Goal: Task Accomplishment & Management: Manage account settings

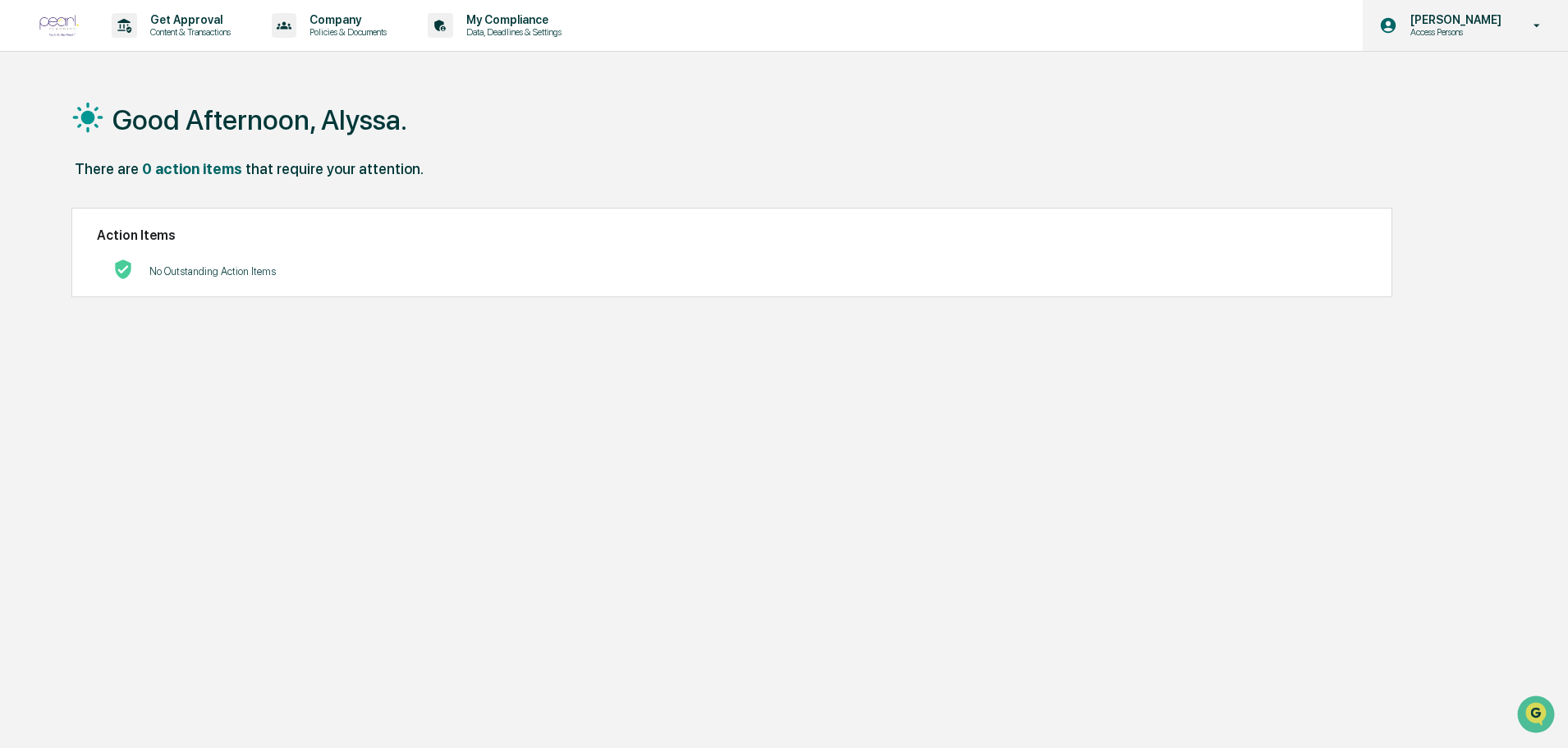
click at [1476, 21] on p "[PERSON_NAME]" at bounding box center [1453, 20] width 113 height 13
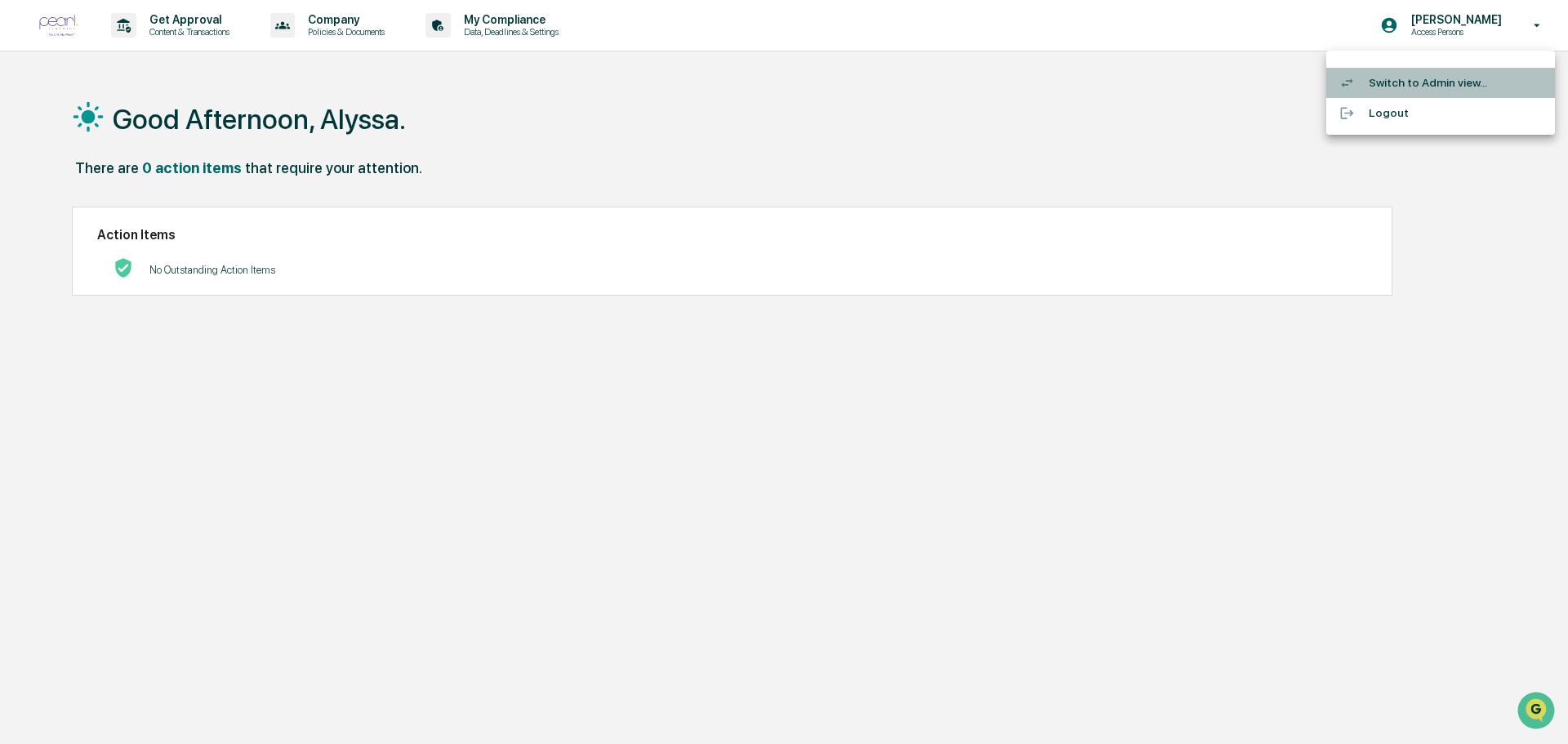
click at [1409, 90] on li "Switch to Admin view..." at bounding box center [1440, 83] width 228 height 30
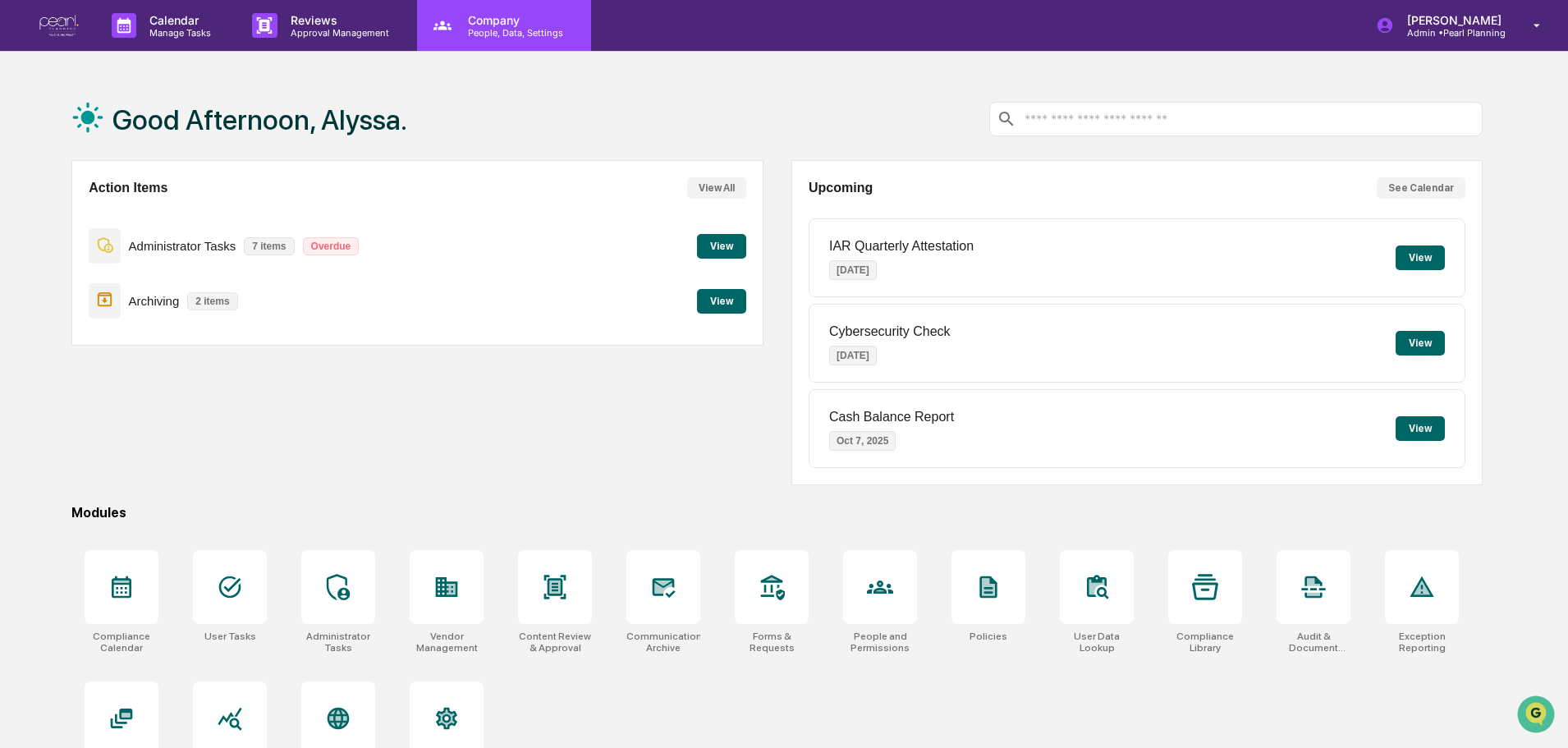
click at [451, 38] on div "Company People, Data, Settings" at bounding box center [502, 26] width 158 height 25
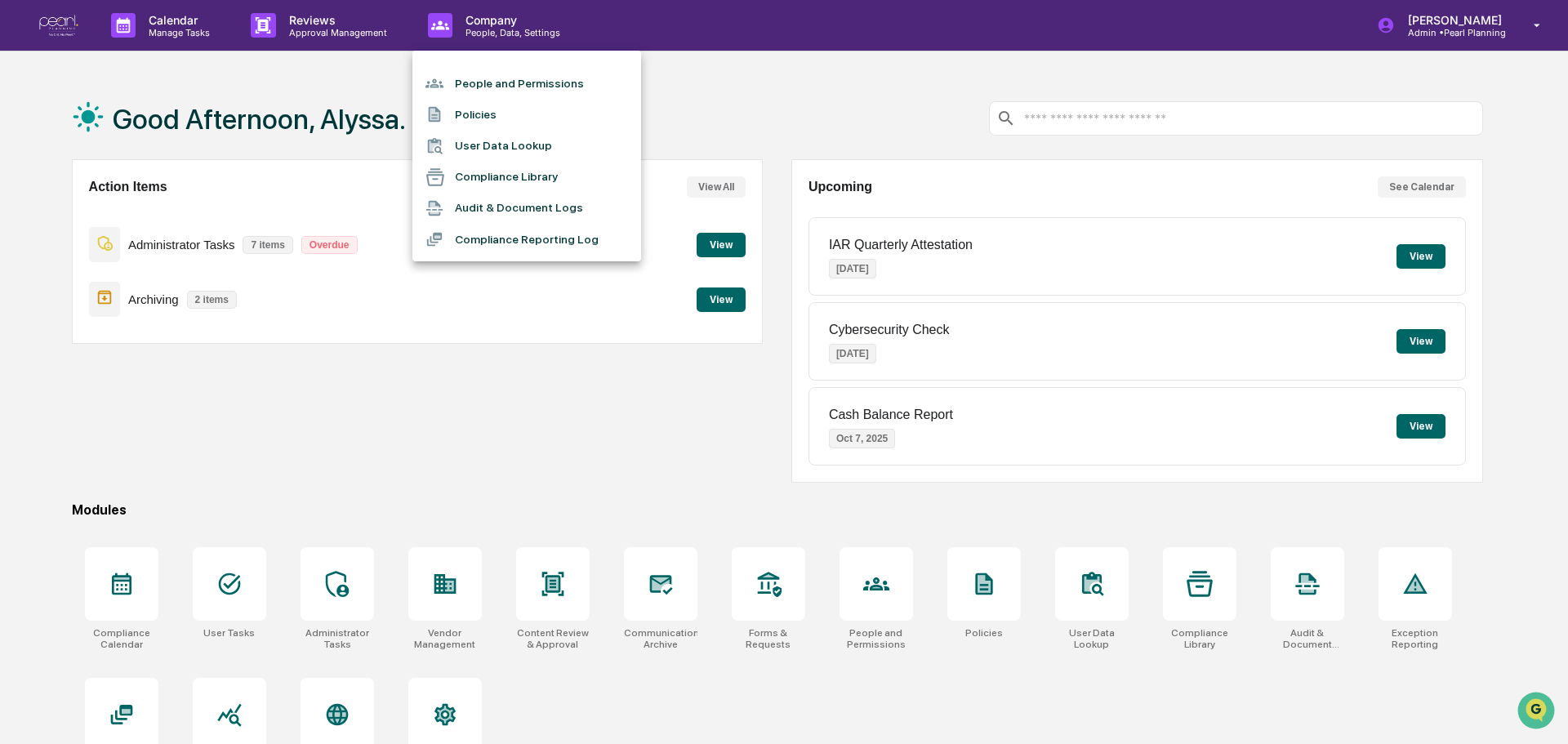
click at [477, 85] on li "People and Permissions" at bounding box center [526, 83] width 228 height 31
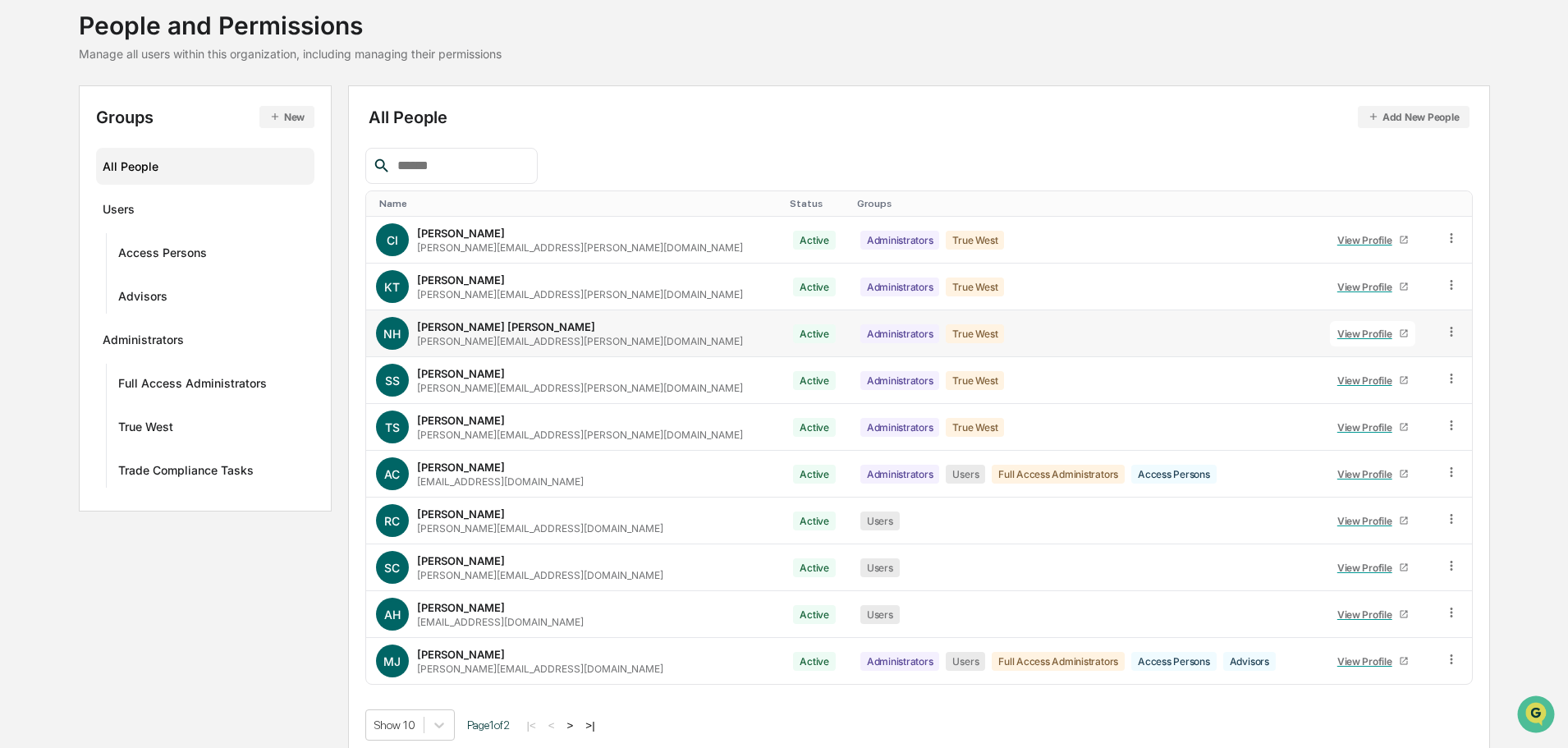
scroll to position [109, 0]
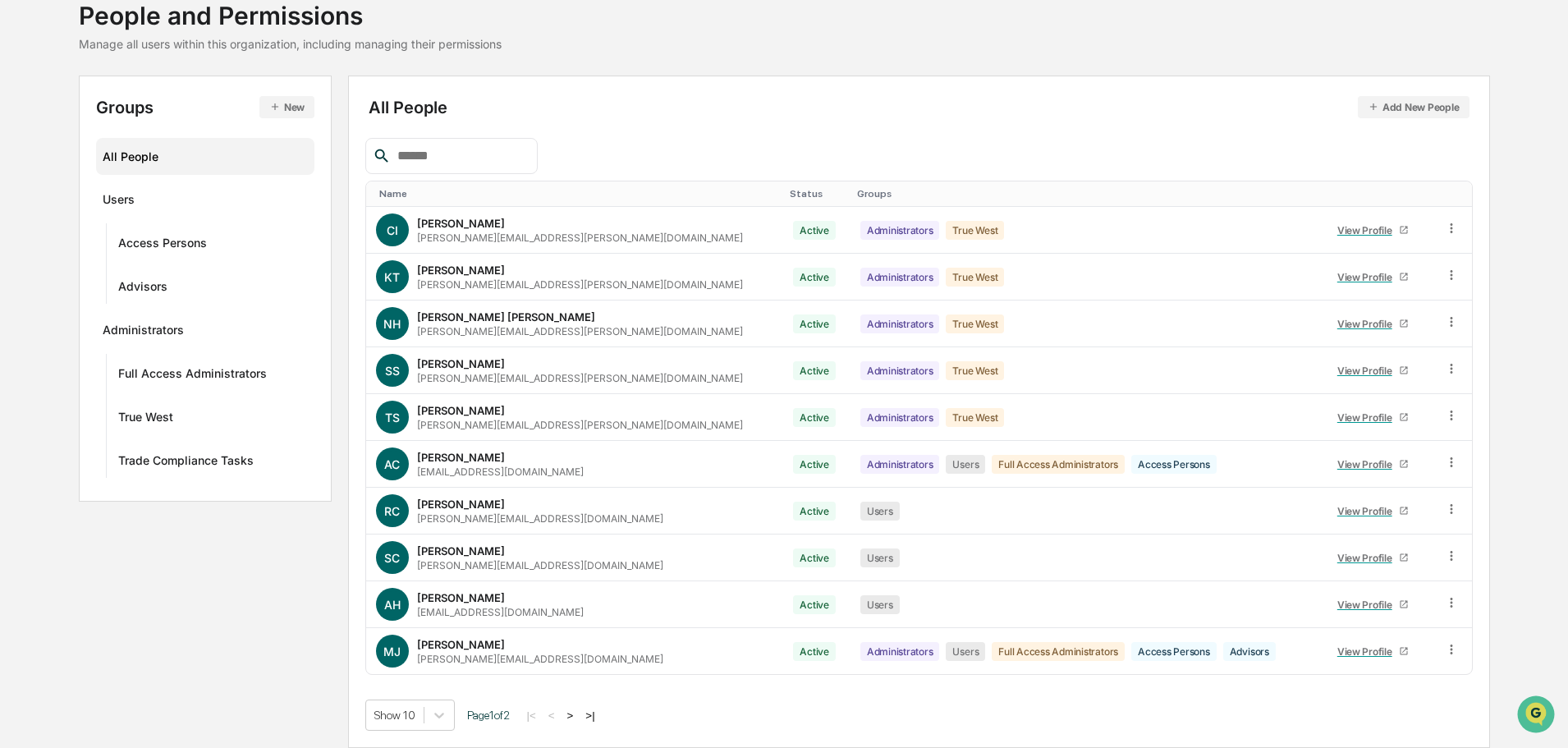
click at [595, 715] on button ">|" at bounding box center [589, 715] width 19 height 14
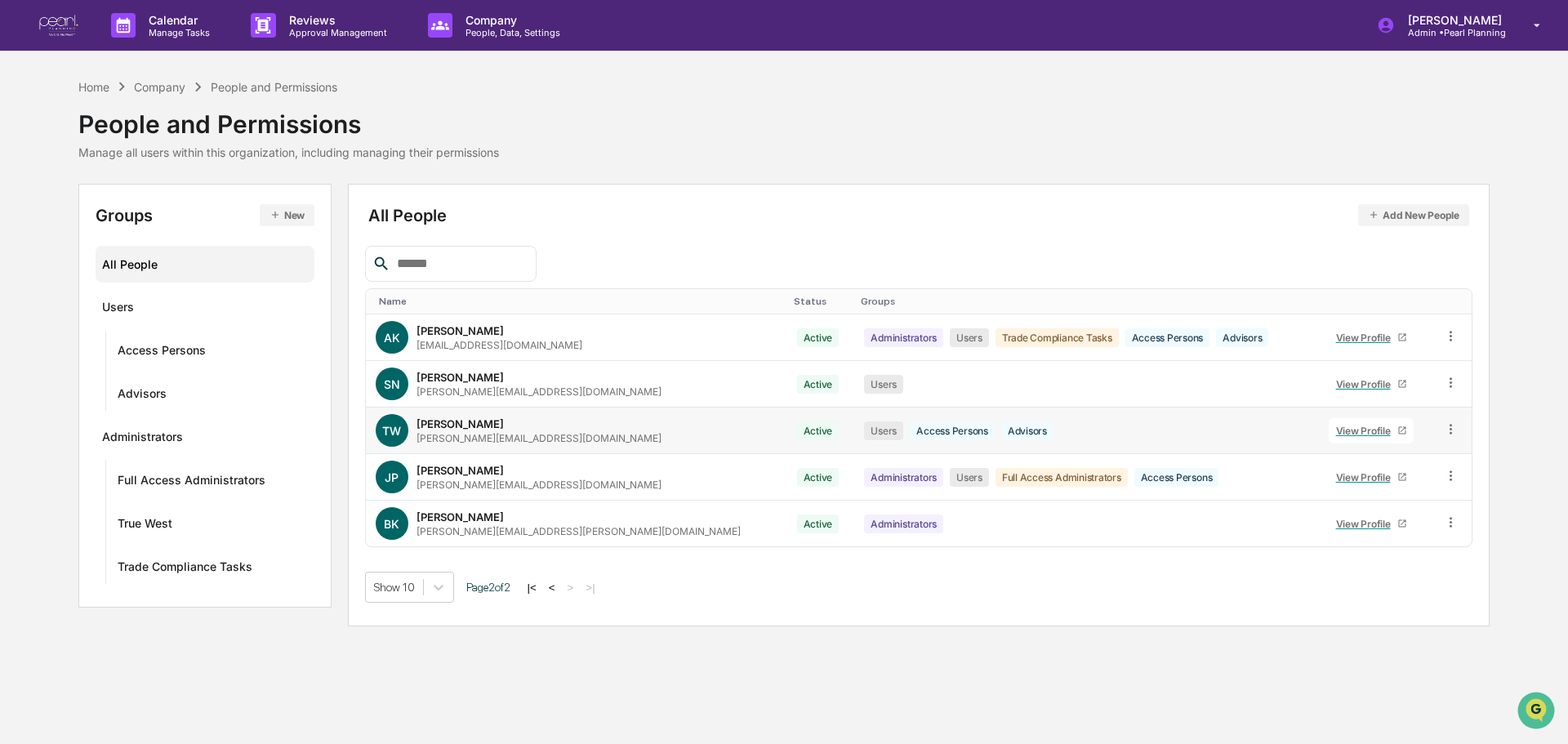
click at [1335, 433] on div "View Profile" at bounding box center [1366, 430] width 61 height 12
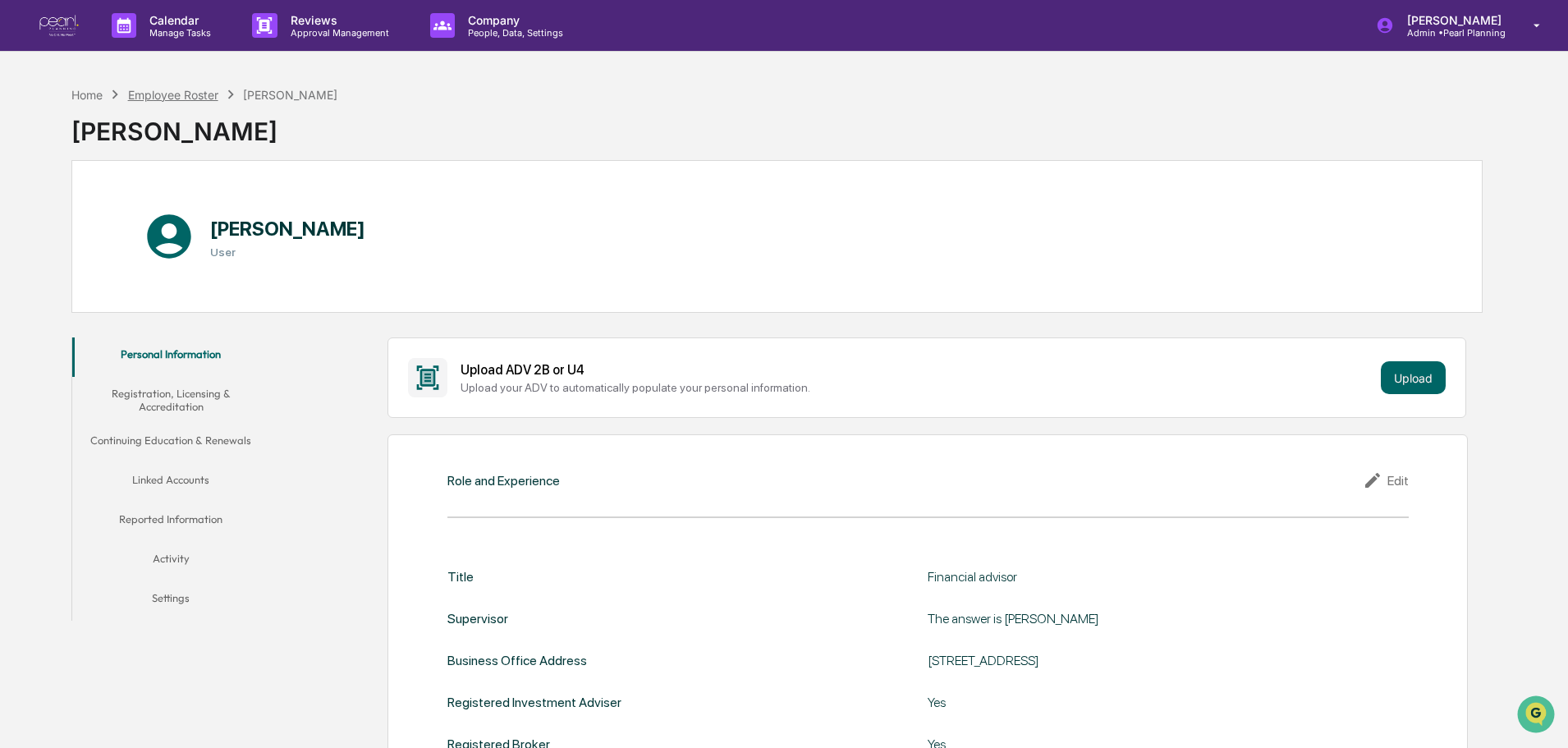
click at [204, 97] on div "Employee Roster" at bounding box center [173, 94] width 90 height 14
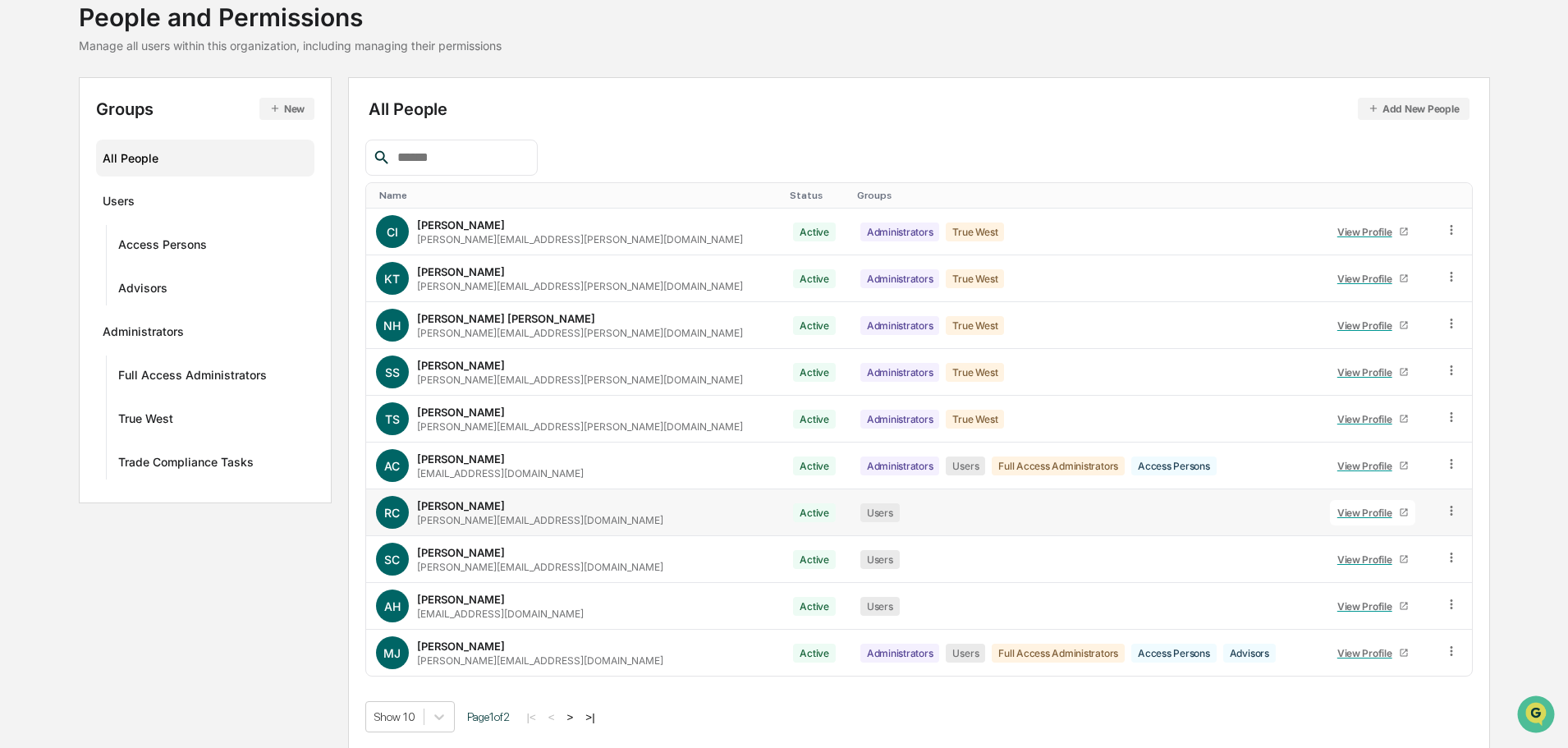
scroll to position [109, 0]
click at [579, 716] on button ">" at bounding box center [570, 715] width 17 height 14
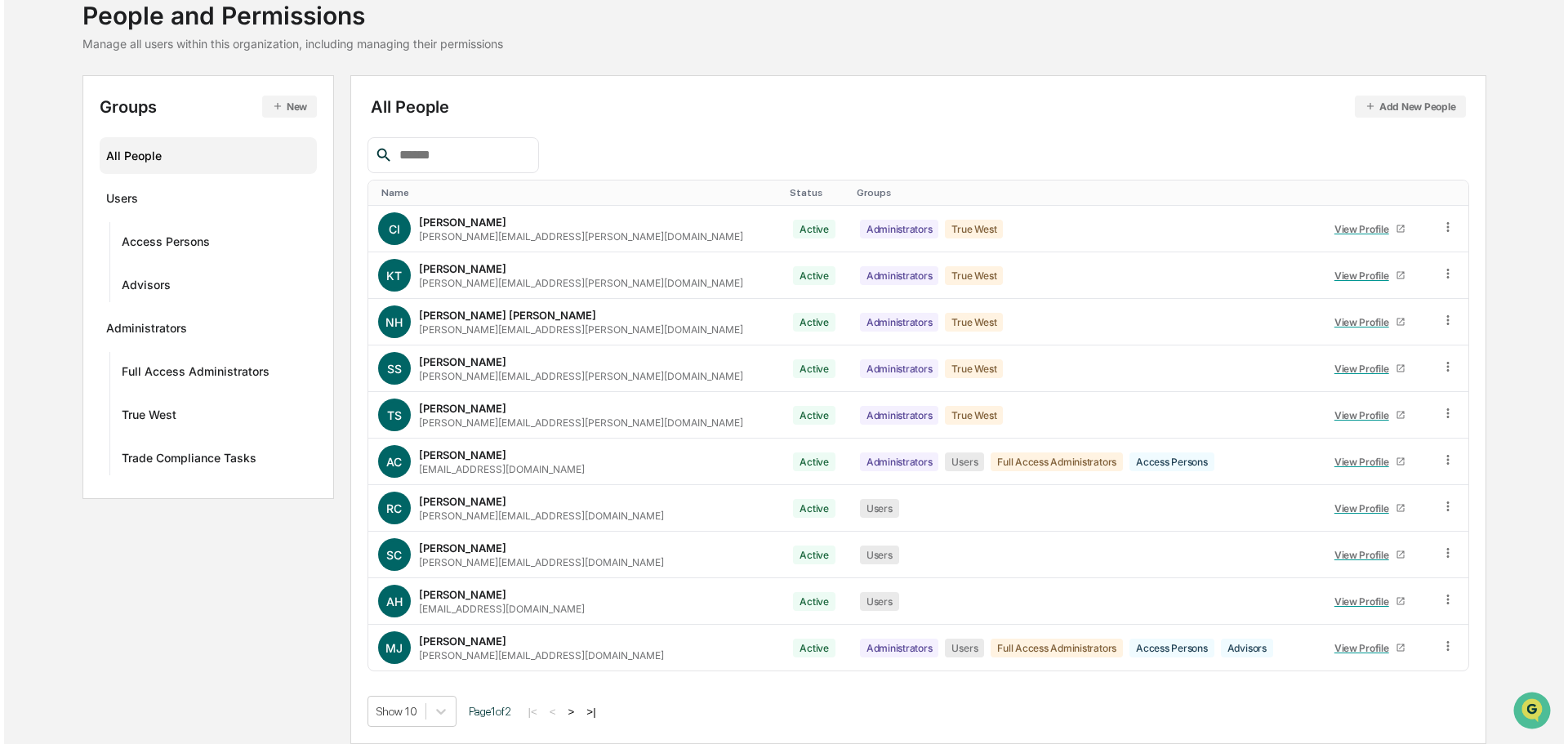
scroll to position [0, 0]
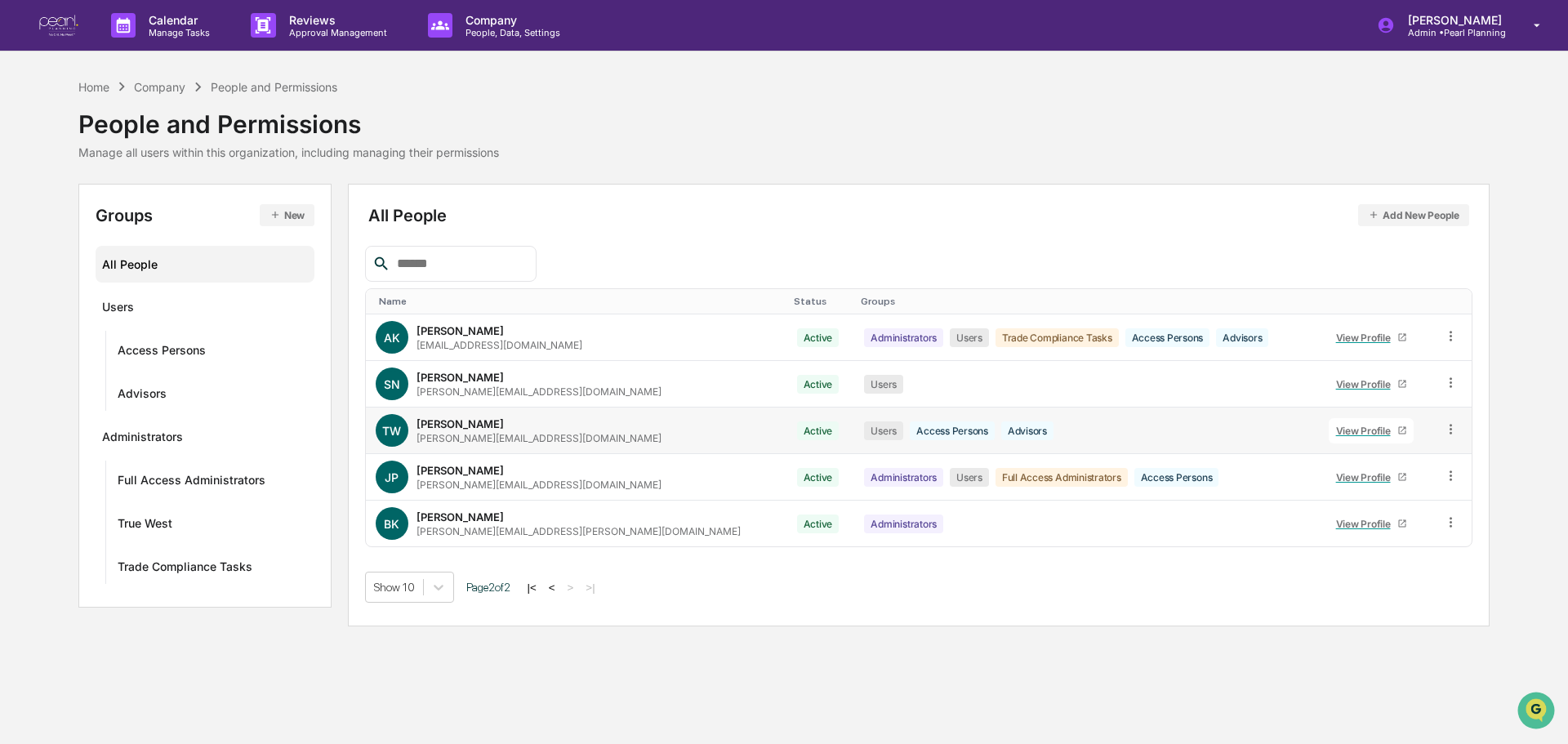
click at [1443, 428] on icon at bounding box center [1450, 428] width 16 height 16
click at [1394, 462] on div "Groups & Permissions" at bounding box center [1374, 456] width 140 height 20
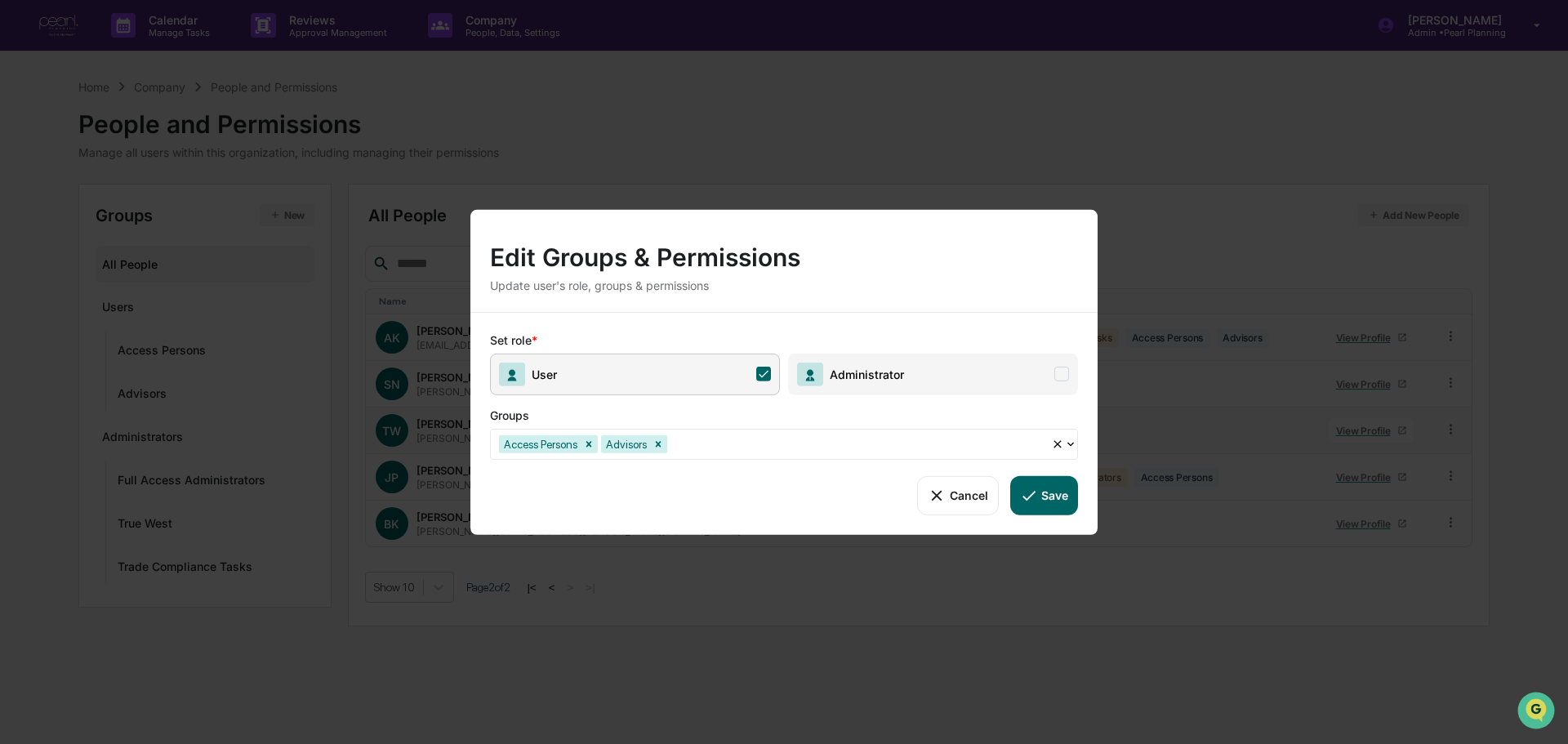
drag, startPoint x: 948, startPoint y: 497, endPoint x: 939, endPoint y: 497, distance: 9.0
click at [948, 497] on button "Cancel" at bounding box center [957, 494] width 81 height 39
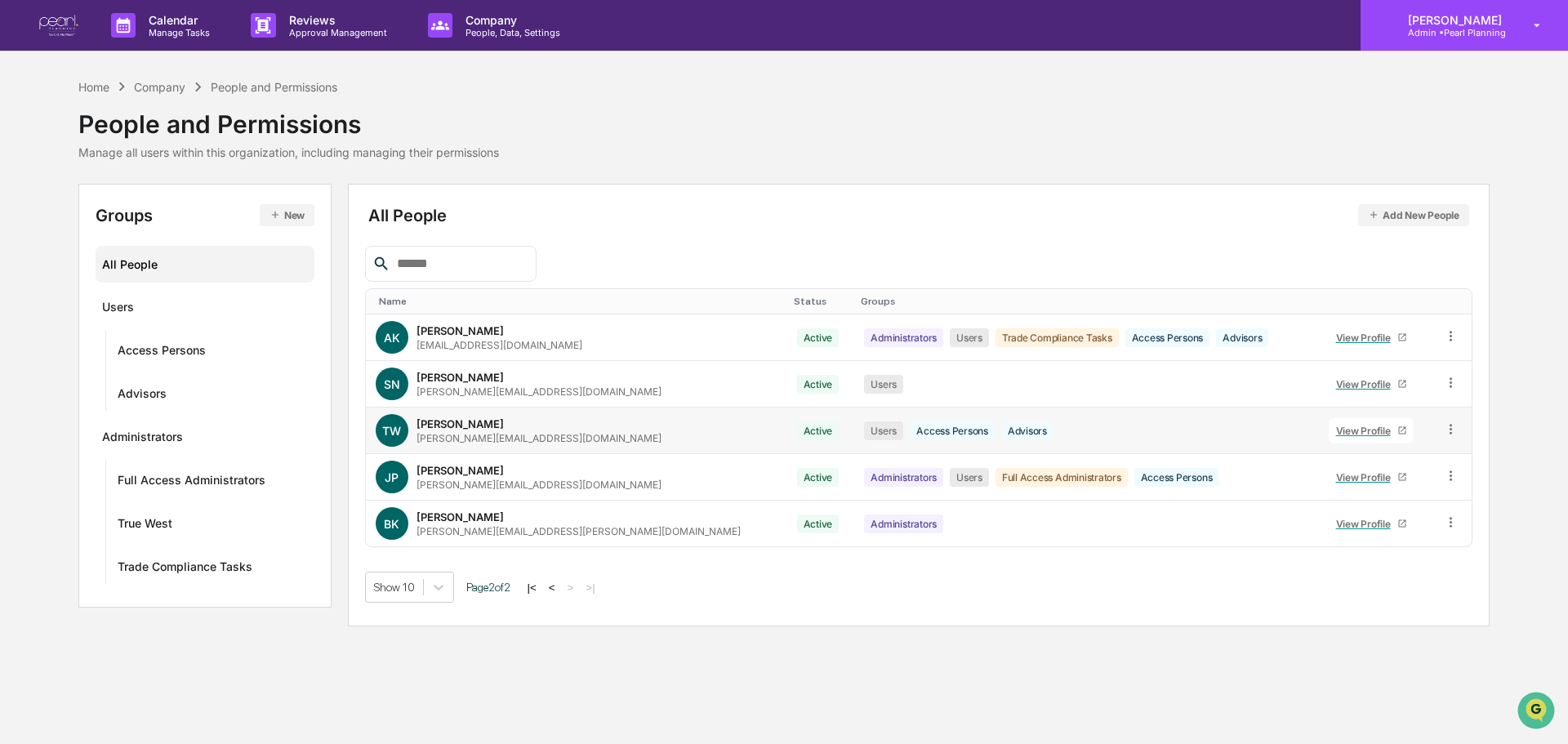
click at [1470, 37] on p "Admin • Pearl Planning" at bounding box center [1452, 32] width 115 height 12
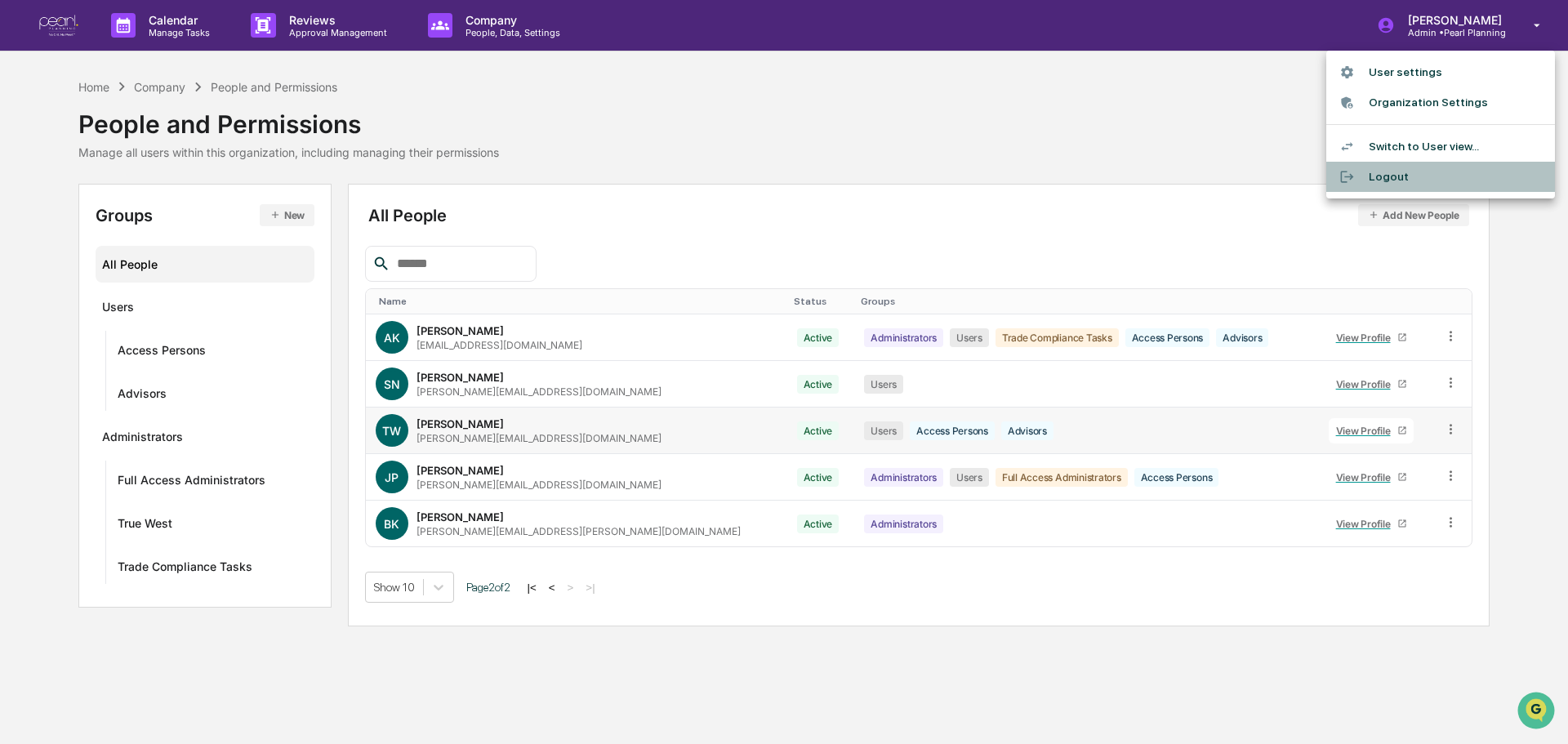
click at [1402, 180] on li "Logout" at bounding box center [1440, 177] width 228 height 30
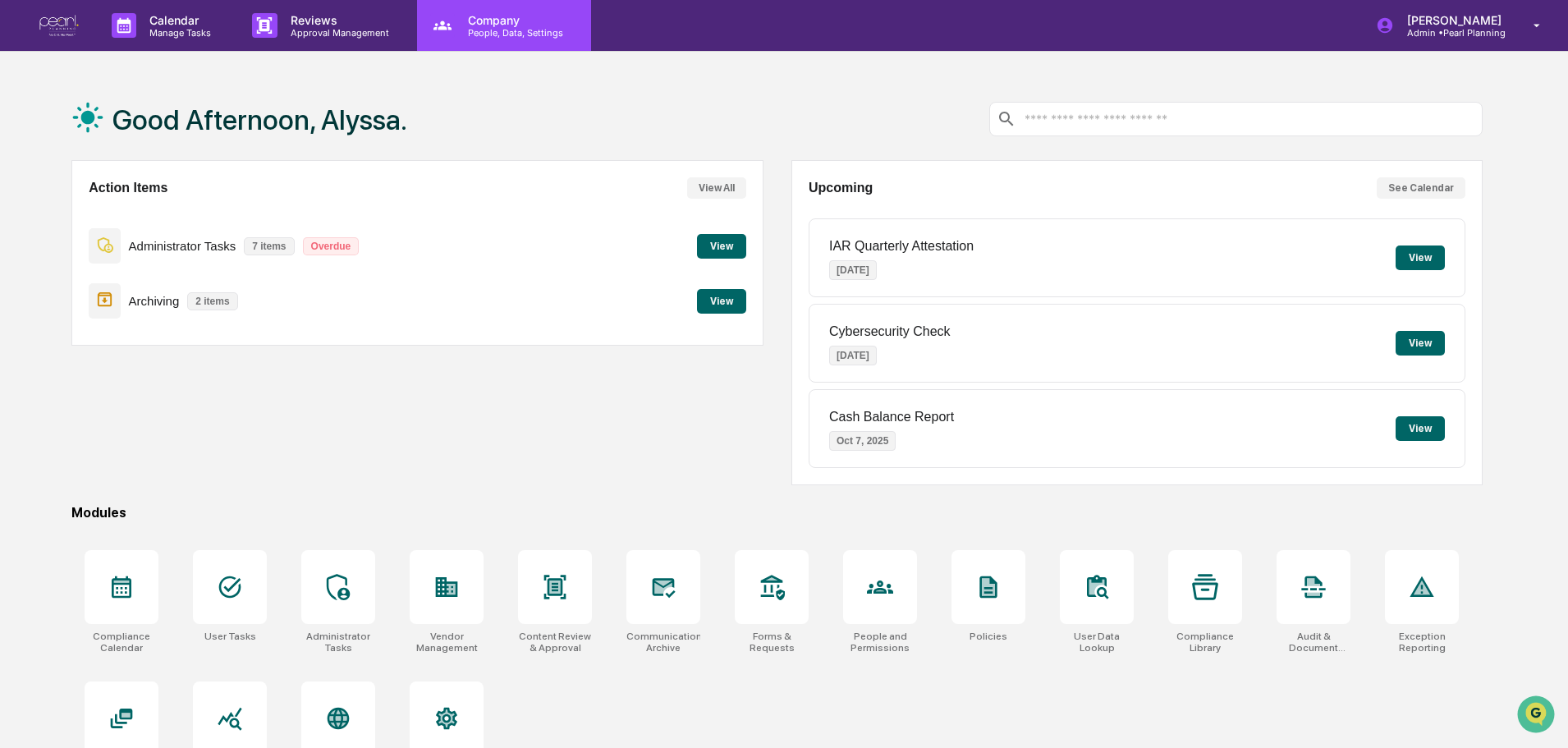
click at [510, 18] on p "Company" at bounding box center [513, 20] width 117 height 14
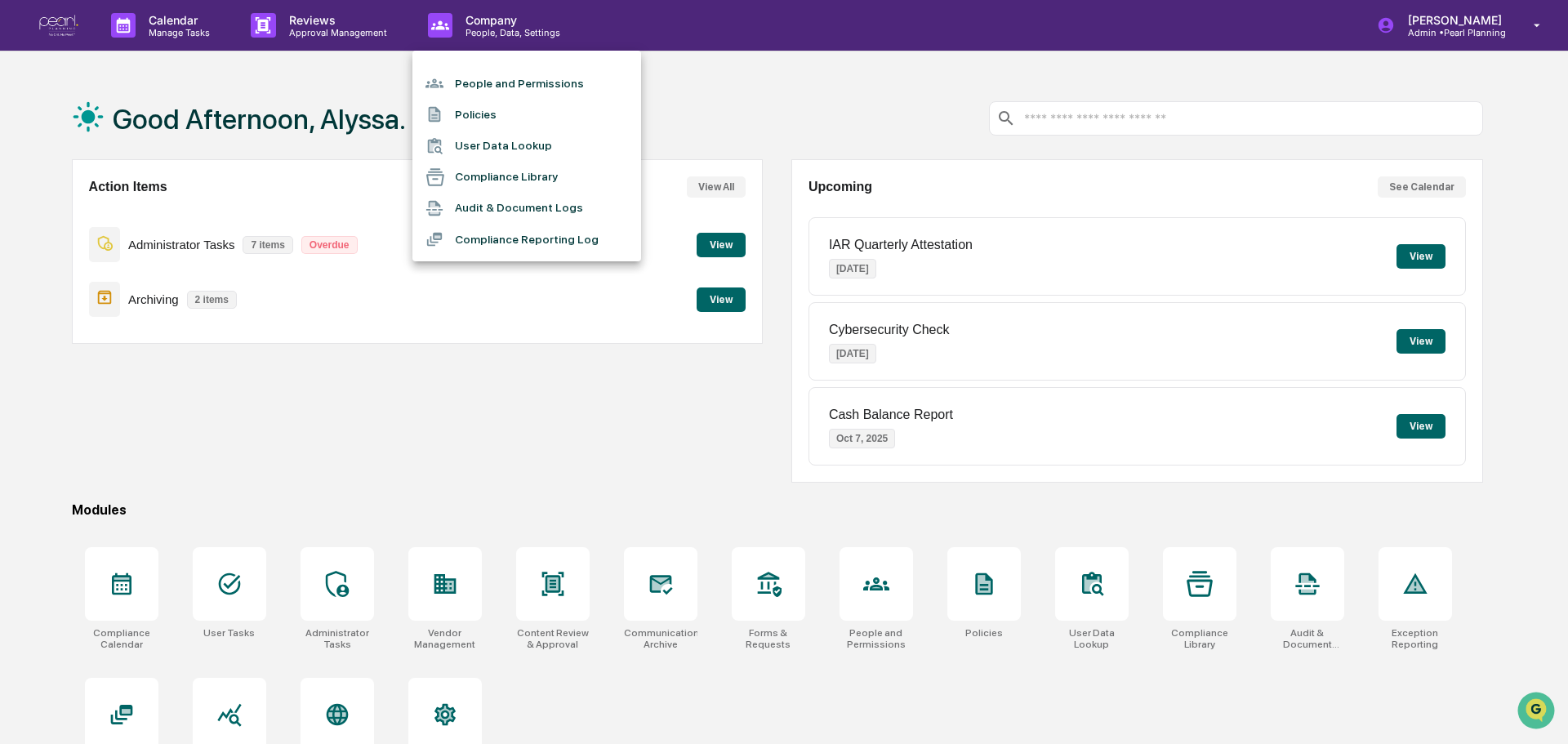
click at [536, 88] on li "People and Permissions" at bounding box center [526, 83] width 228 height 31
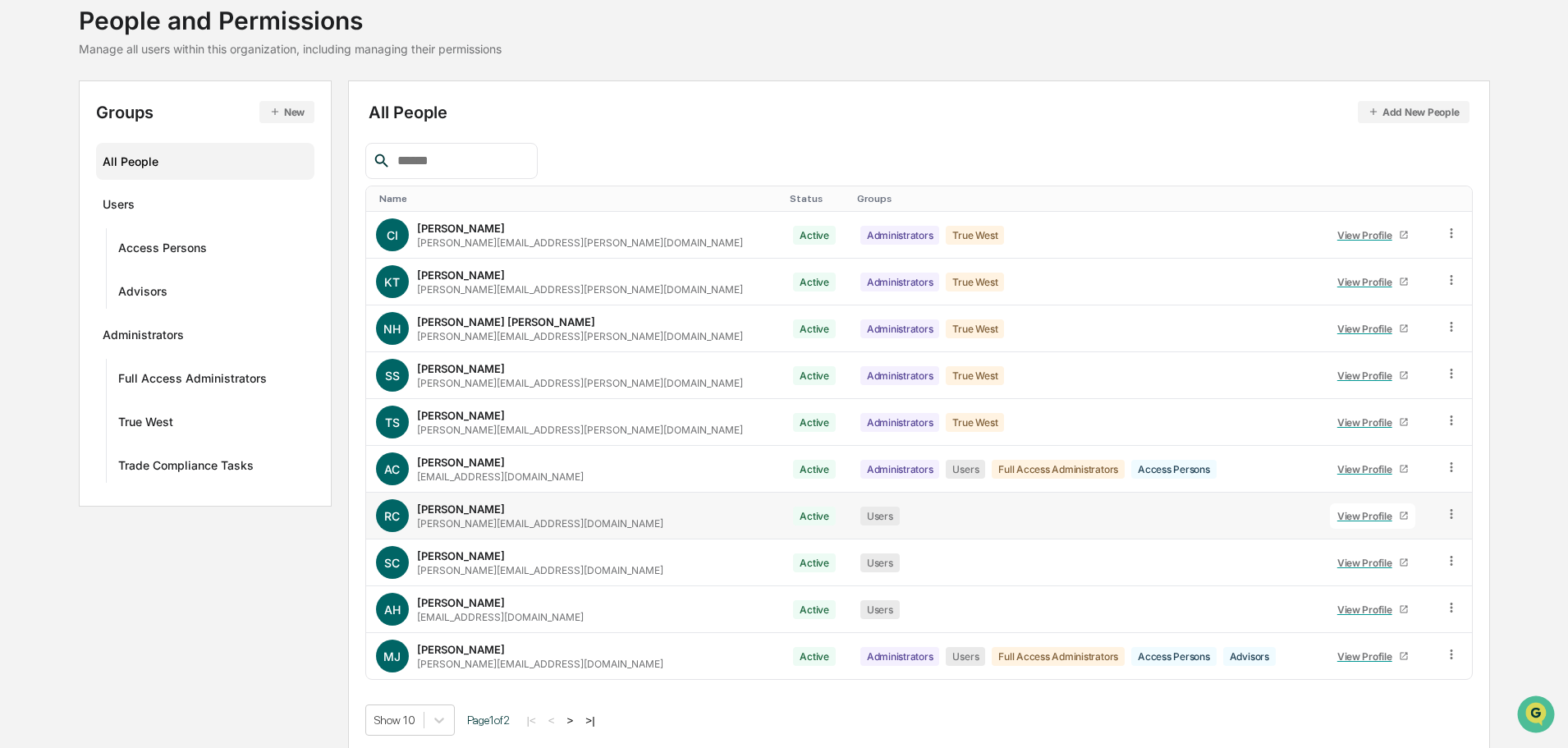
scroll to position [109, 0]
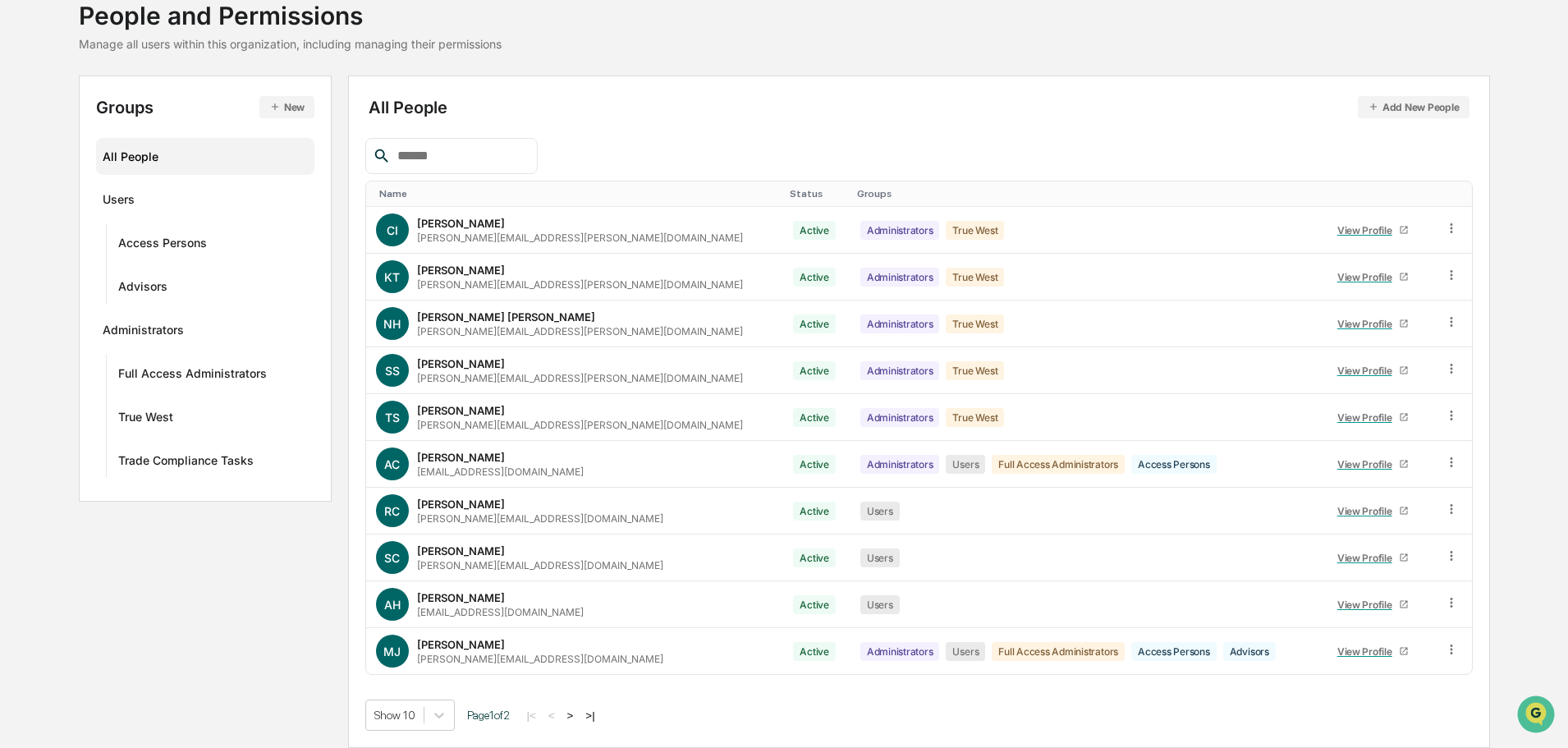
click at [574, 715] on button ">" at bounding box center [570, 715] width 17 height 14
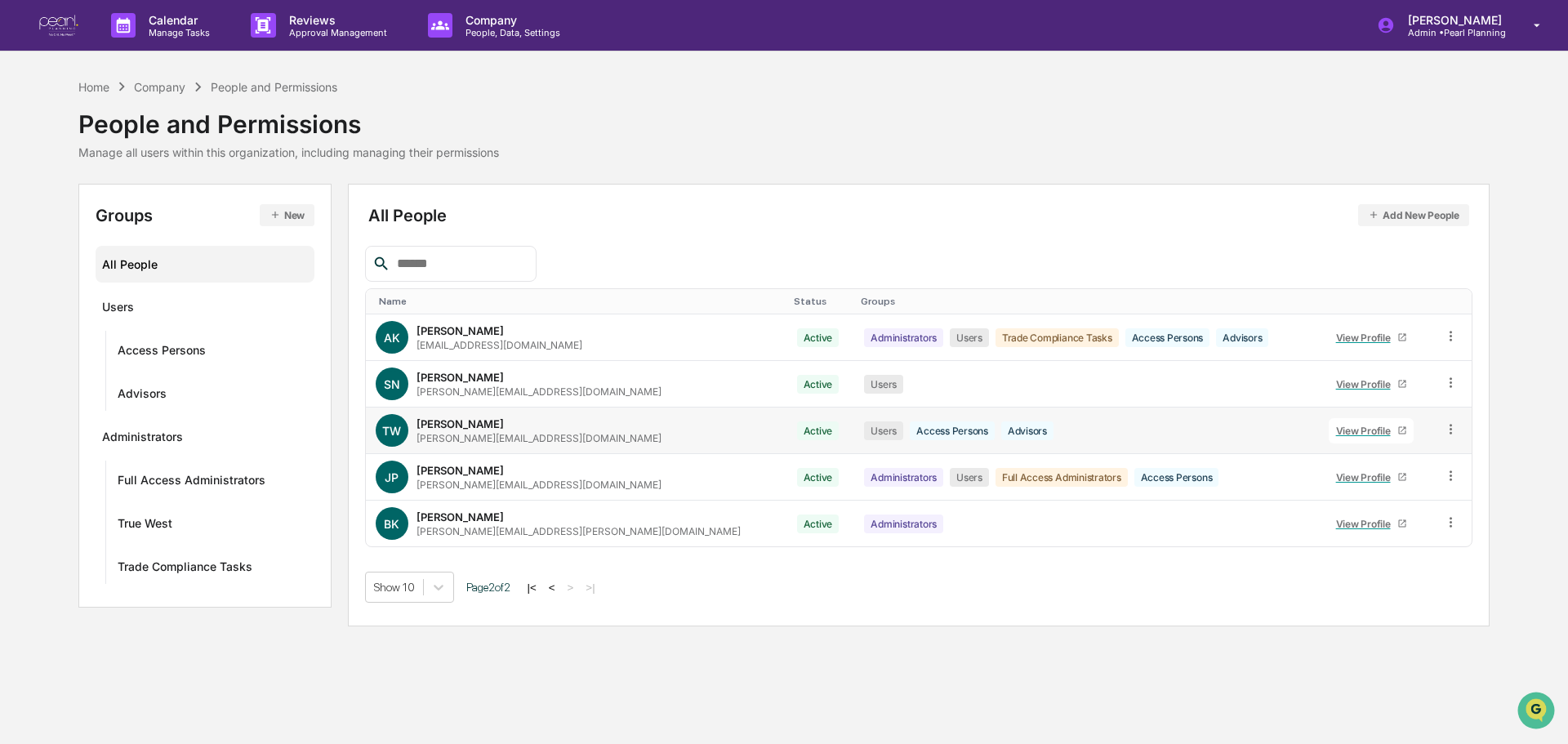
click at [1443, 428] on icon at bounding box center [1450, 428] width 16 height 16
click at [1363, 551] on div "Reset Password" at bounding box center [1374, 554] width 140 height 20
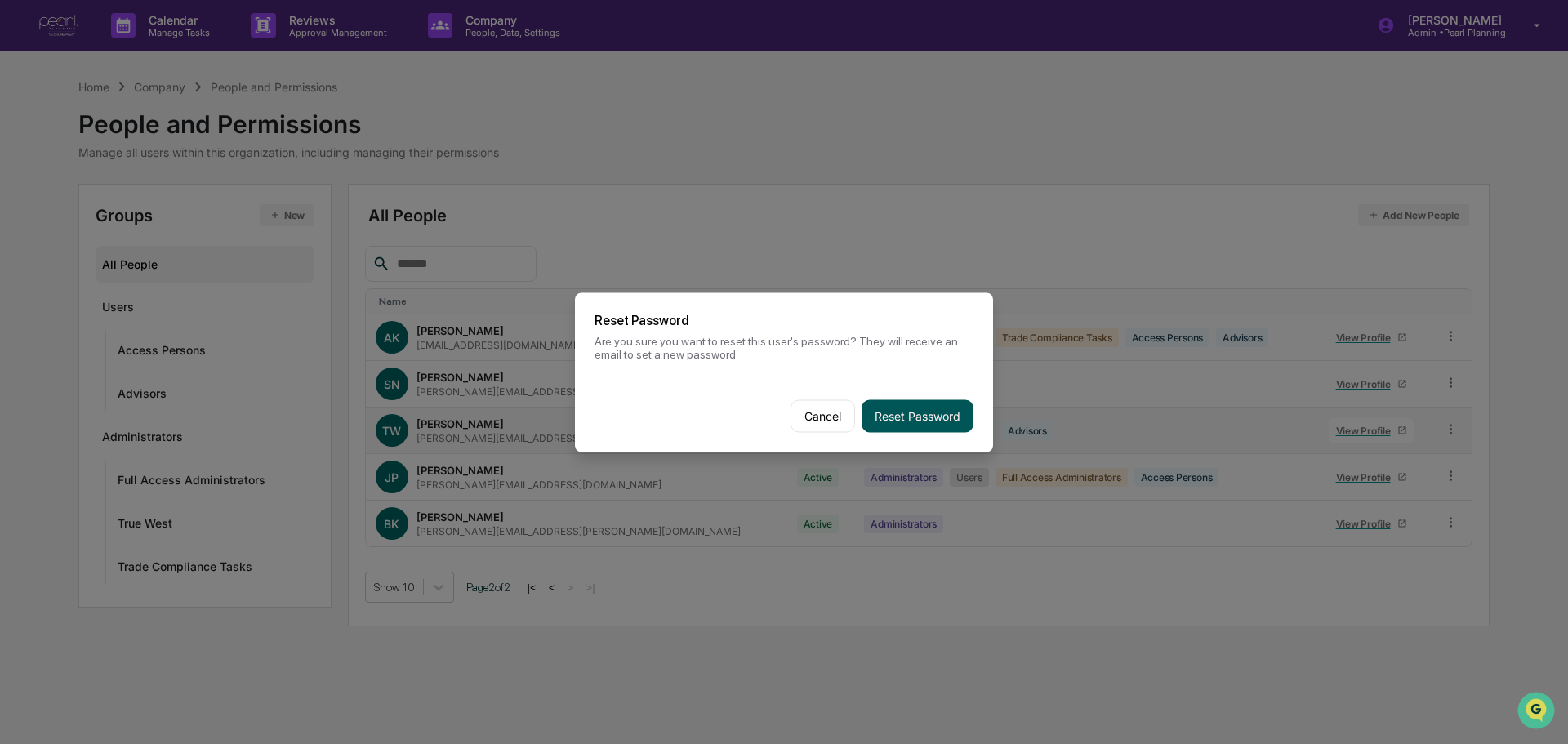
click at [894, 410] on button "Reset Password" at bounding box center [917, 415] width 112 height 32
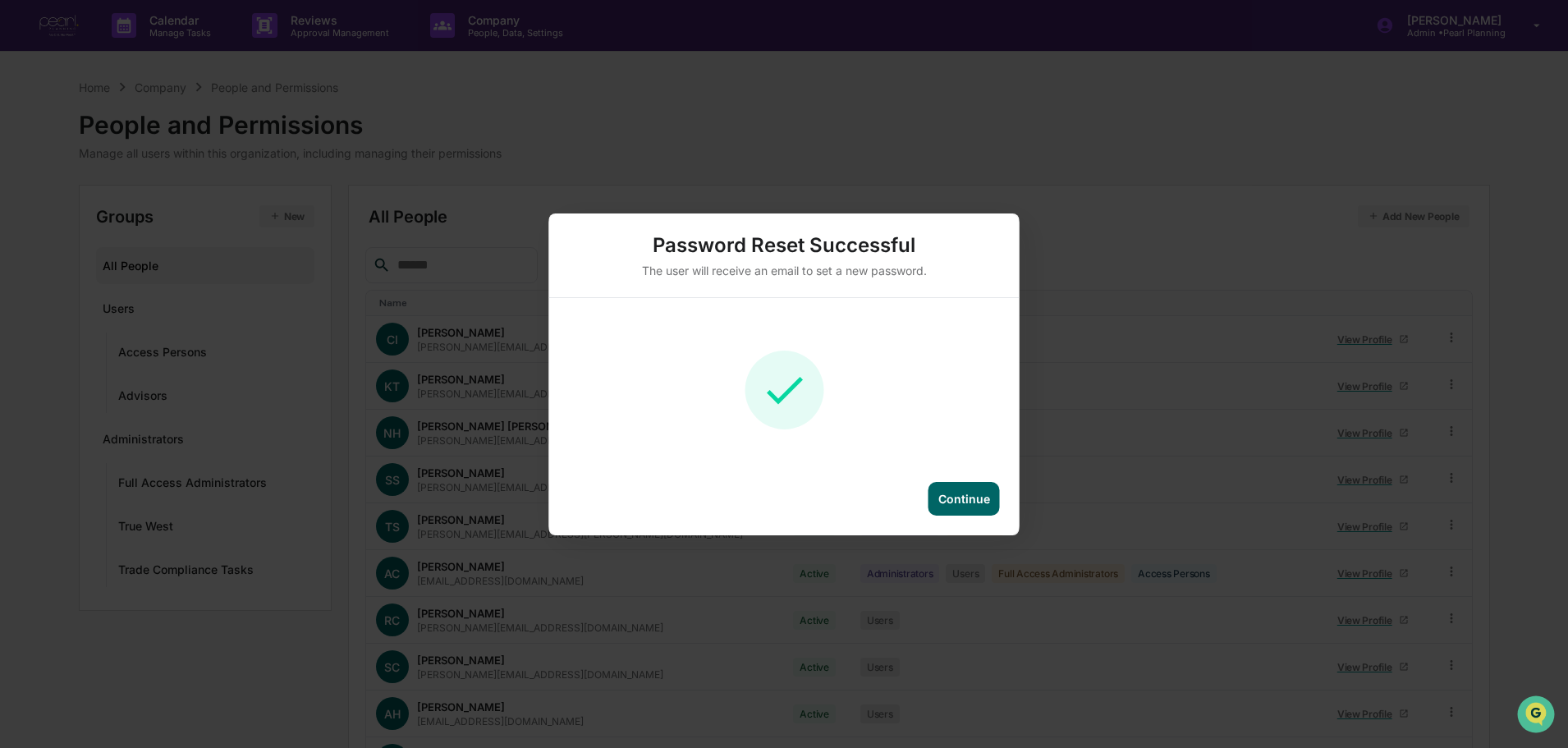
click at [958, 502] on div "Continue" at bounding box center [964, 498] width 52 height 14
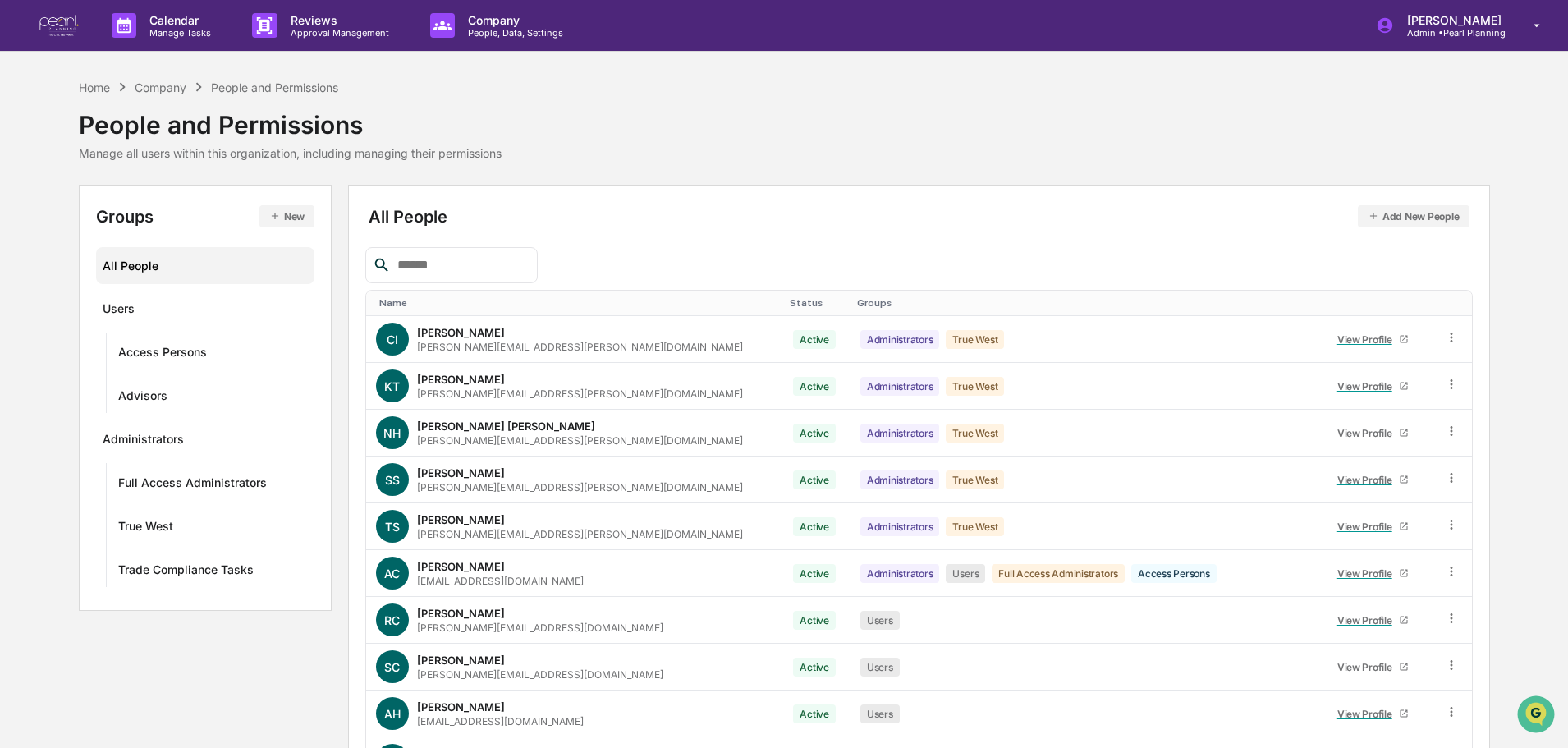
click at [58, 26] on img at bounding box center [58, 26] width 39 height 23
